Goal: Task Accomplishment & Management: Manage account settings

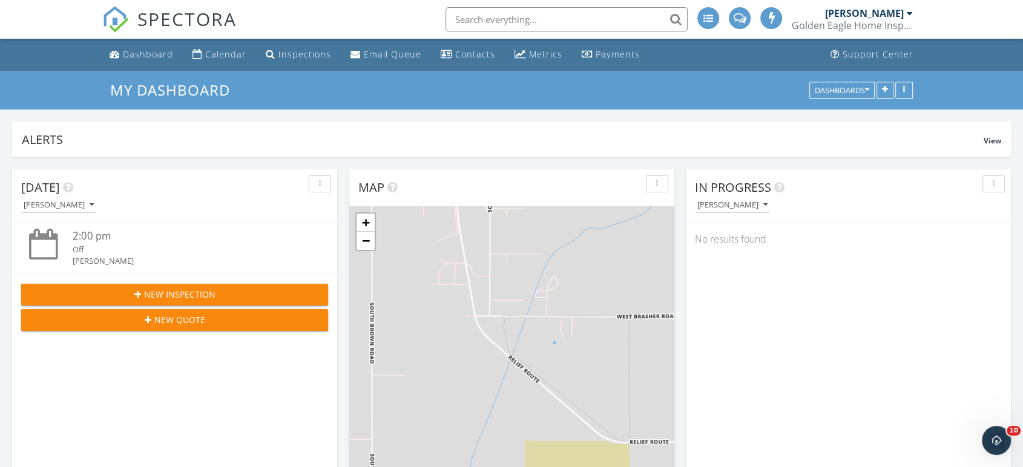
scroll to position [1123, 1044]
click at [899, 19] on div "Golden Eagle Home Inspection, LLC" at bounding box center [852, 25] width 121 height 12
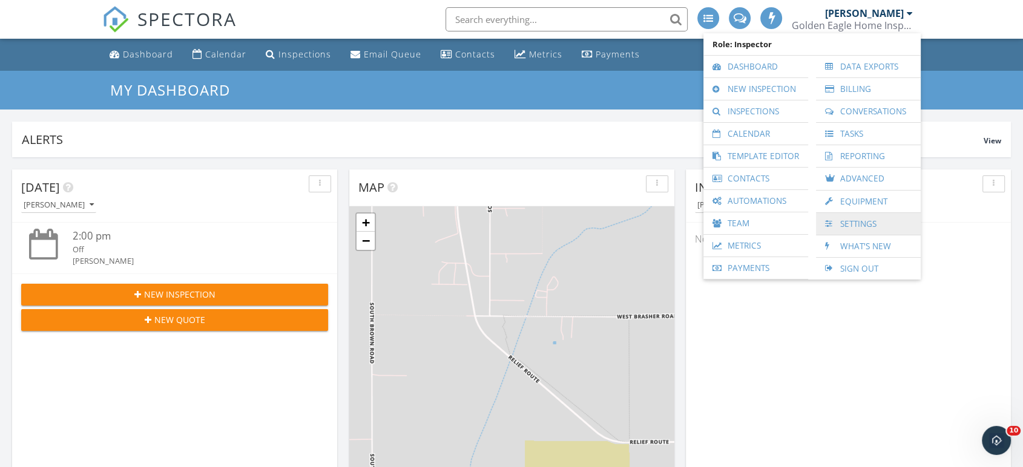
click at [862, 218] on link "Settings" at bounding box center [868, 224] width 93 height 22
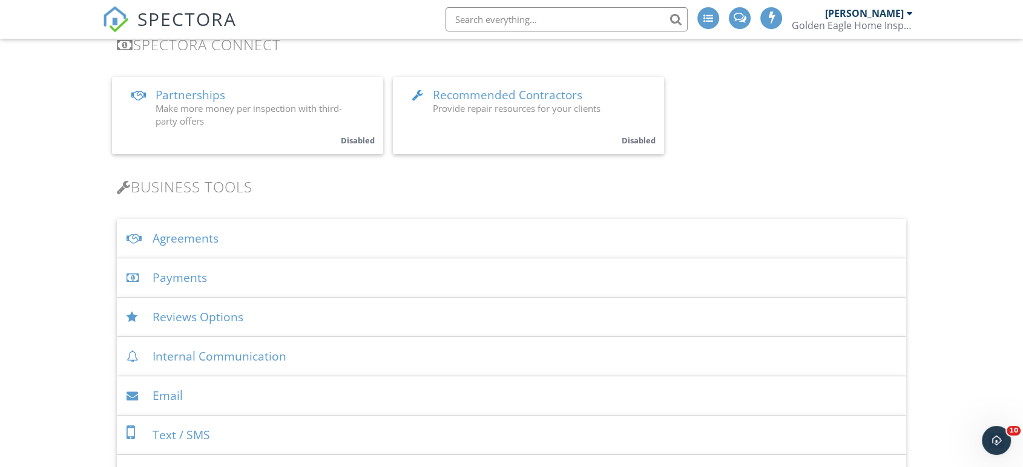
scroll to position [269, 0]
click at [186, 275] on div "Payments" at bounding box center [511, 276] width 789 height 39
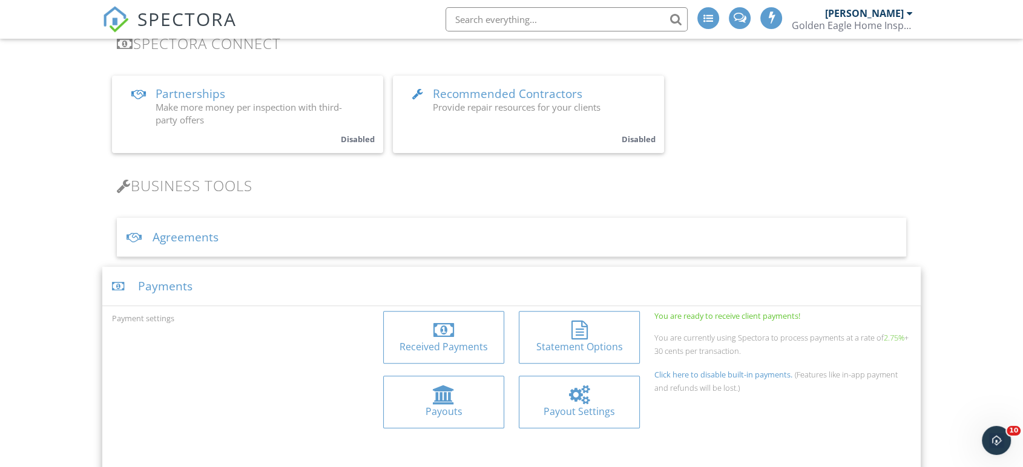
click at [569, 400] on div at bounding box center [579, 395] width 21 height 19
